Goal: Information Seeking & Learning: Learn about a topic

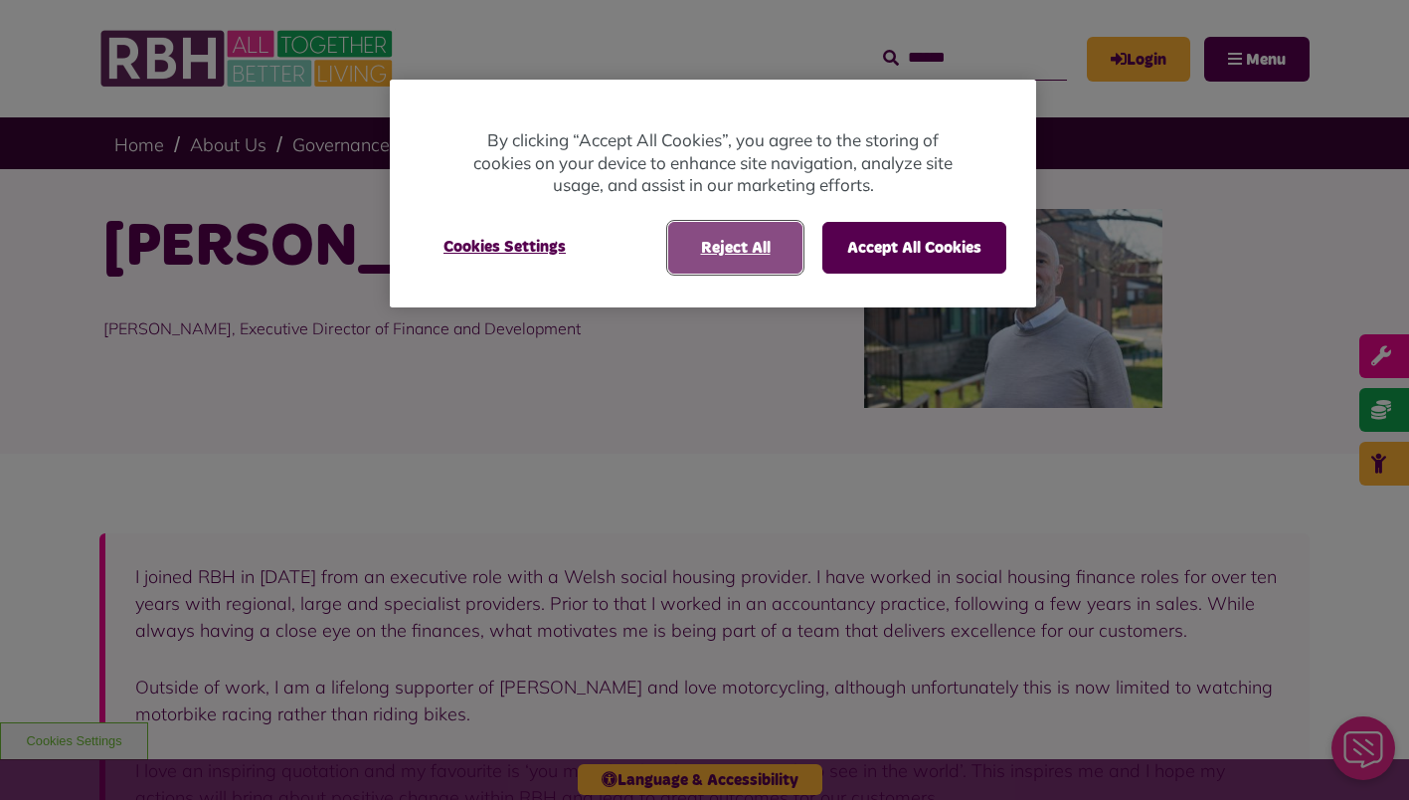
click at [738, 252] on button "Reject All" at bounding box center [735, 248] width 134 height 52
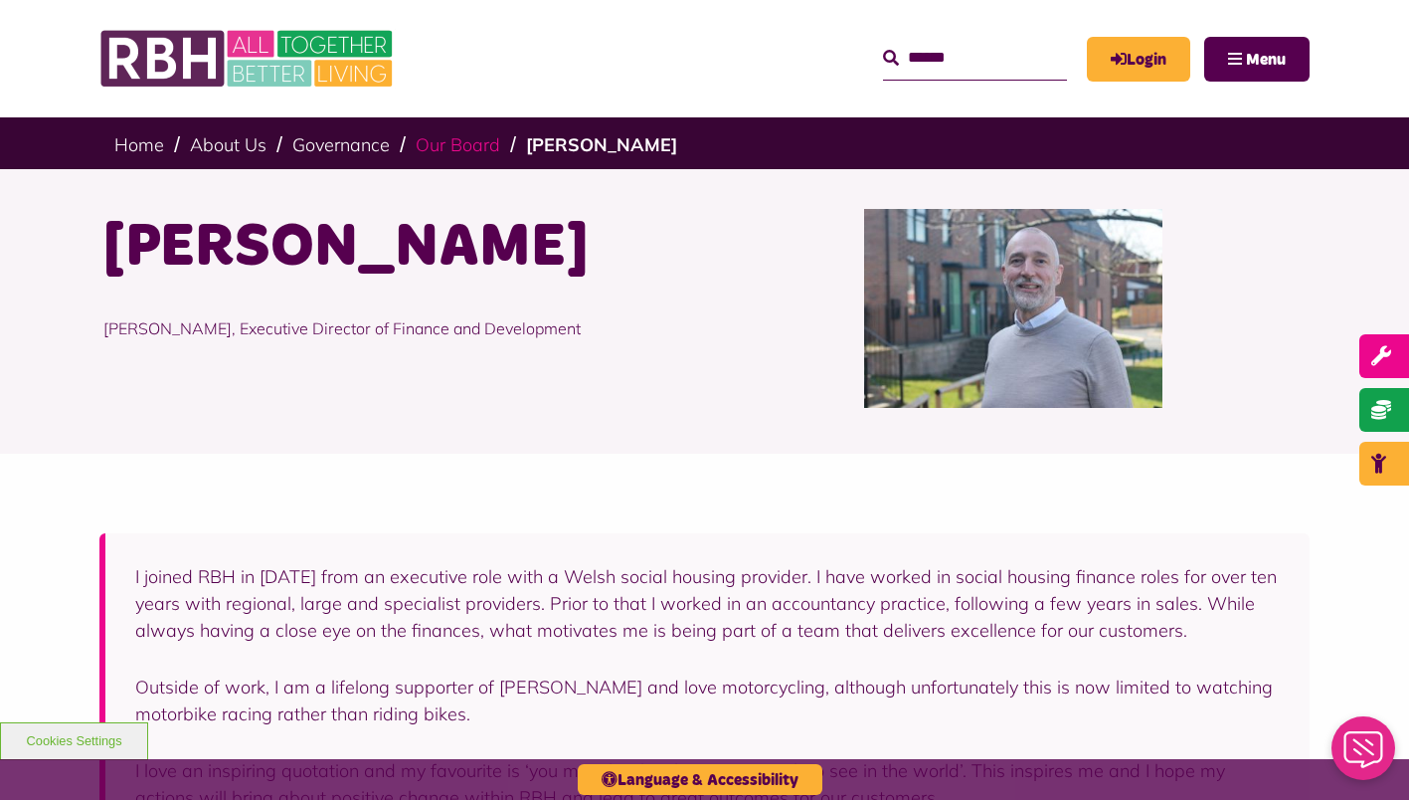
click at [467, 145] on link "Our Board" at bounding box center [458, 144] width 85 height 23
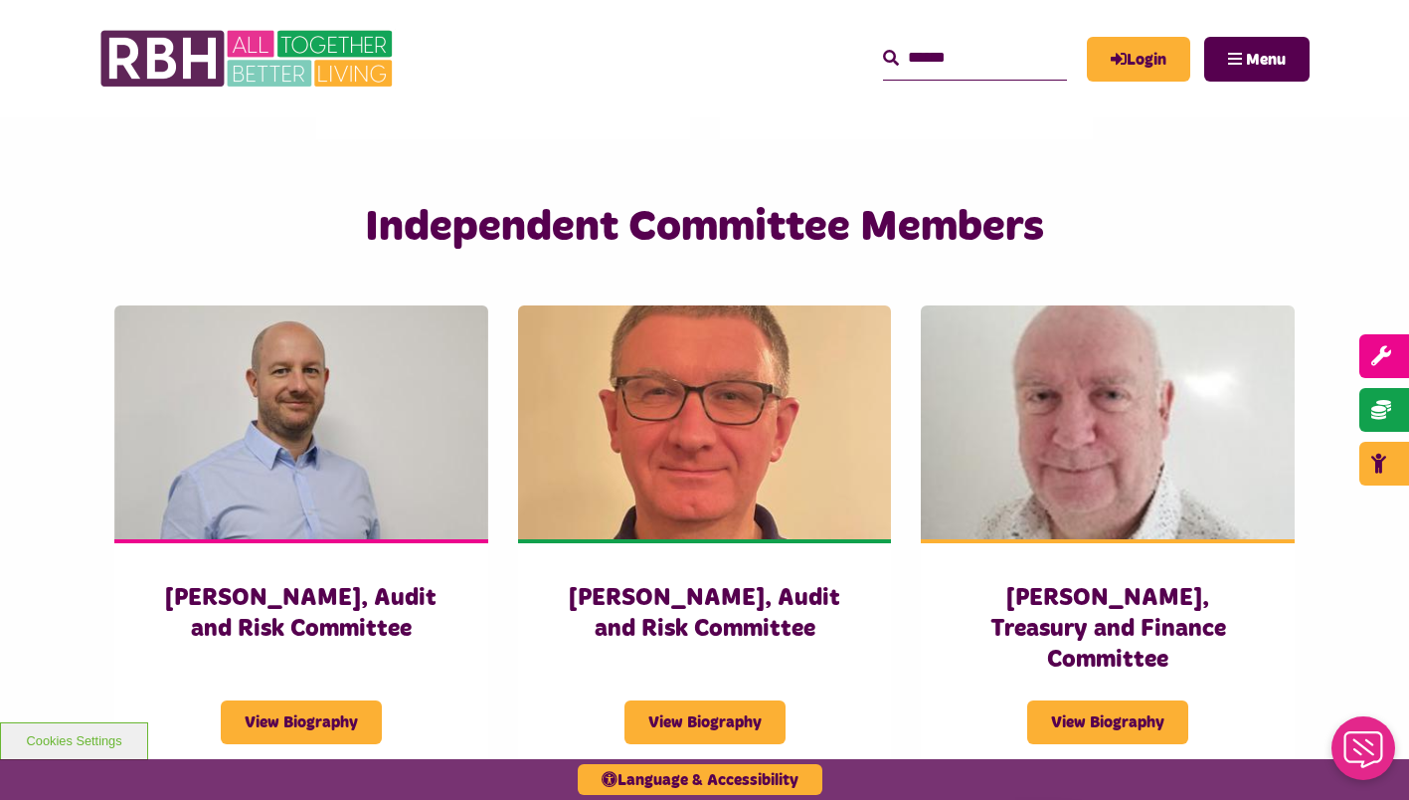
scroll to position [3505, 0]
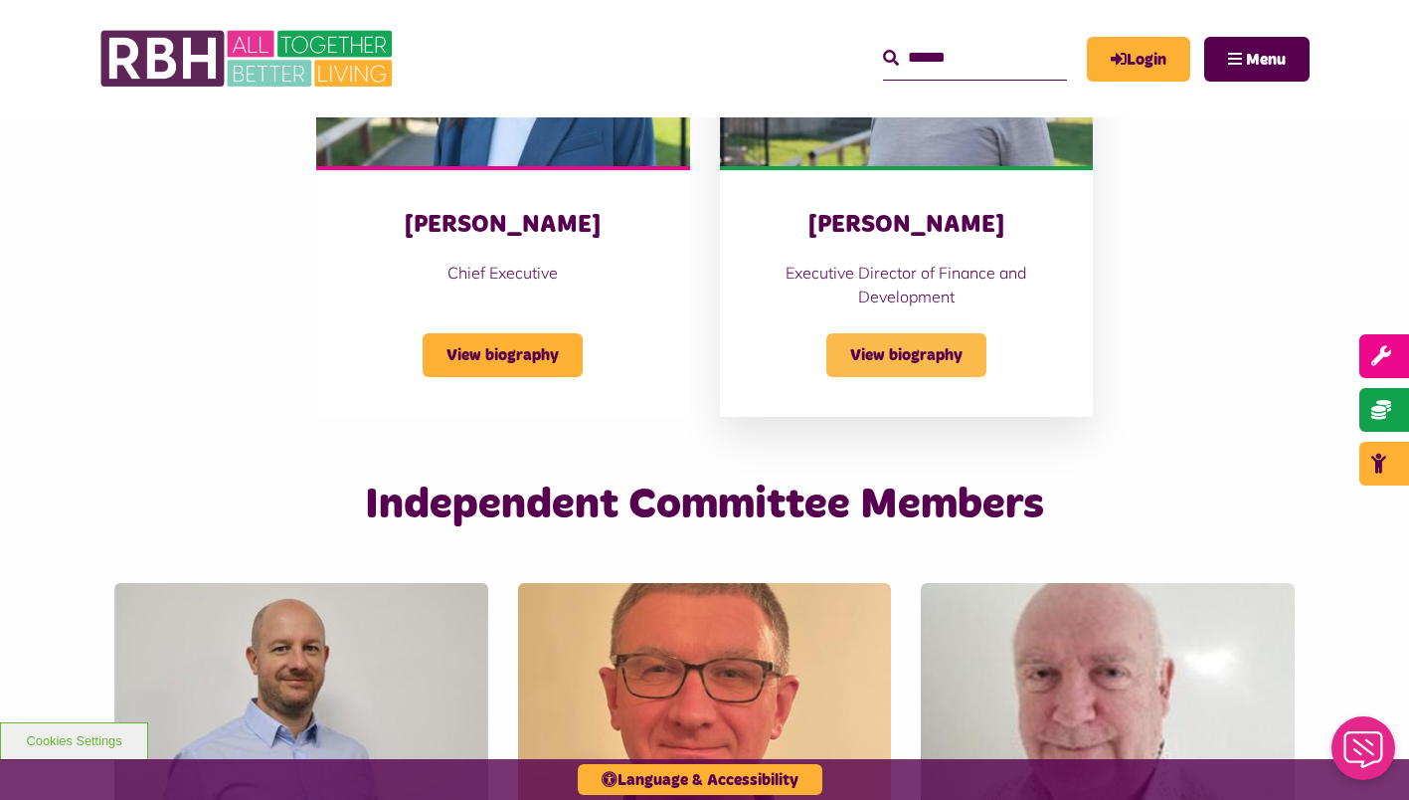
click at [910, 354] on span "View biography" at bounding box center [906, 355] width 160 height 44
